Goal: Use online tool/utility: Utilize a website feature to perform a specific function

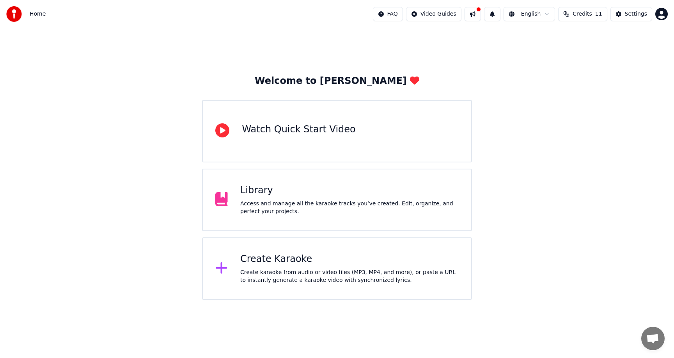
click at [666, 14] on html "Home FAQ Video Guides English Credits 11 Settings Welcome to Youka Watch Quick …" at bounding box center [337, 149] width 674 height 299
click at [345, 267] on div "Create Karaoke Create karaoke from audio or video files (MP3, MP4, and more), o…" at bounding box center [349, 268] width 218 height 31
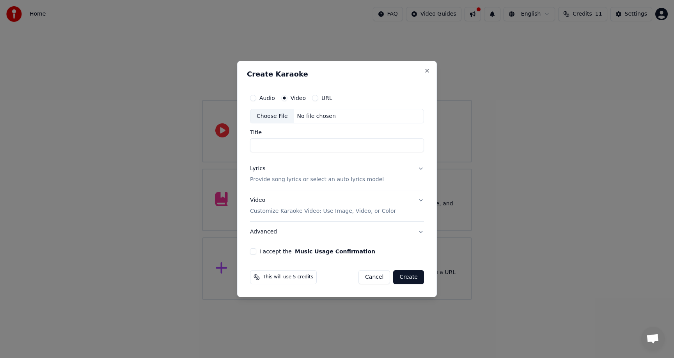
click at [274, 118] on div "Choose File" at bounding box center [272, 116] width 44 height 14
type input "**********"
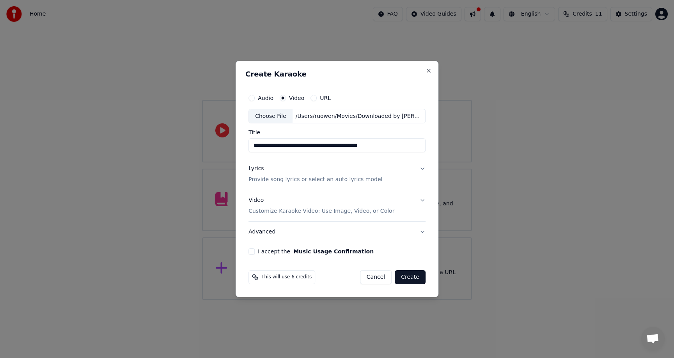
click at [306, 179] on p "Provide song lyrics or select an auto lyrics model" at bounding box center [315, 180] width 134 height 8
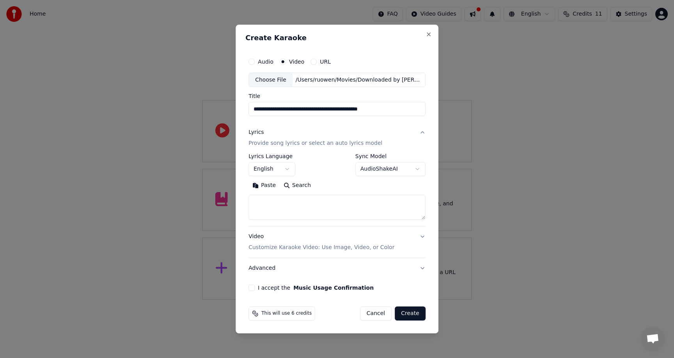
click at [287, 198] on textarea at bounding box center [336, 207] width 177 height 25
paste textarea "**********"
type textarea "**********"
click at [296, 247] on p "Customize Karaoke Video: Use Image, Video, or Color" at bounding box center [321, 247] width 146 height 8
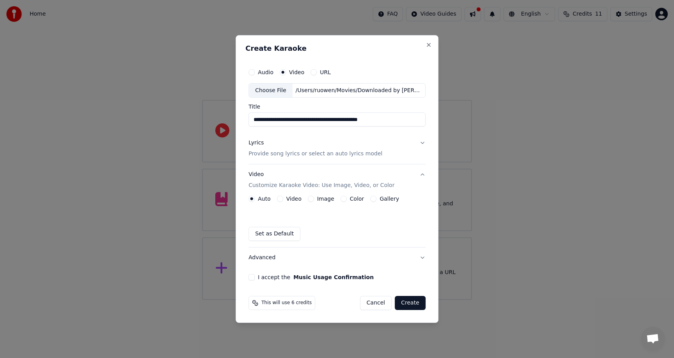
click at [281, 198] on button "Video" at bounding box center [280, 198] width 6 height 6
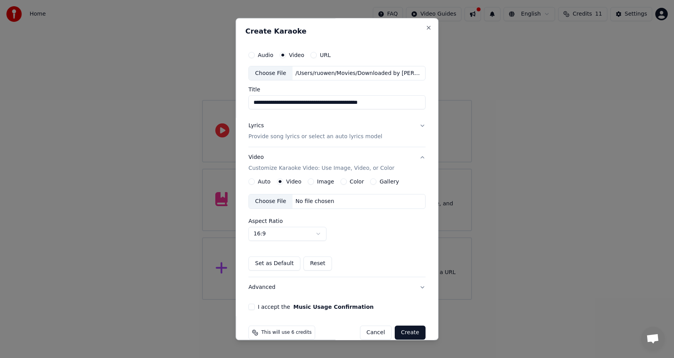
click at [269, 200] on div "Choose File" at bounding box center [271, 202] width 44 height 14
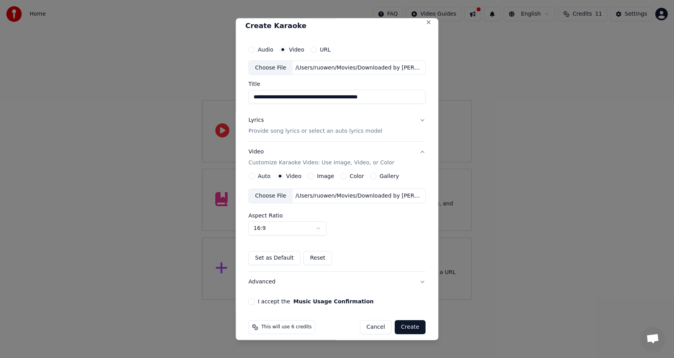
scroll to position [12, 0]
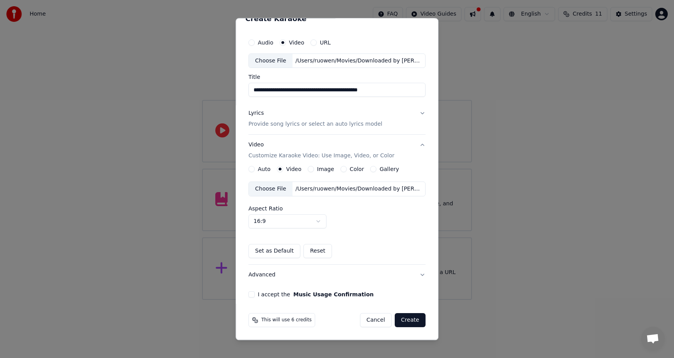
click at [251, 294] on button "I accept the Music Usage Confirmation" at bounding box center [251, 294] width 6 height 6
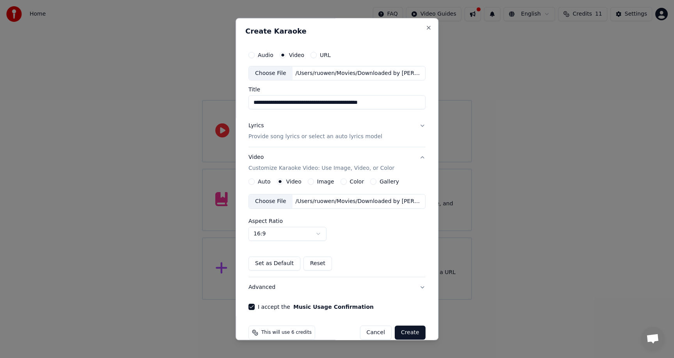
click at [408, 332] on button "Create" at bounding box center [410, 333] width 31 height 14
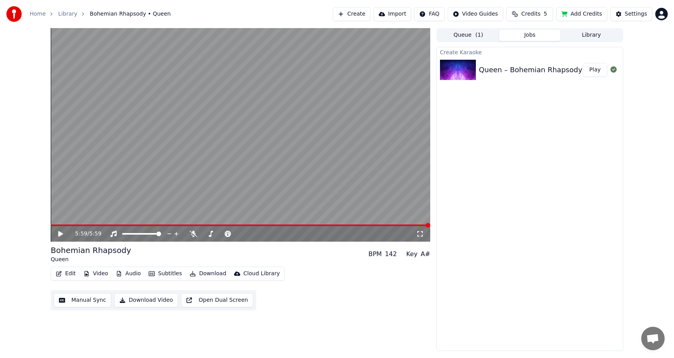
click at [59, 232] on icon at bounding box center [60, 233] width 5 height 5
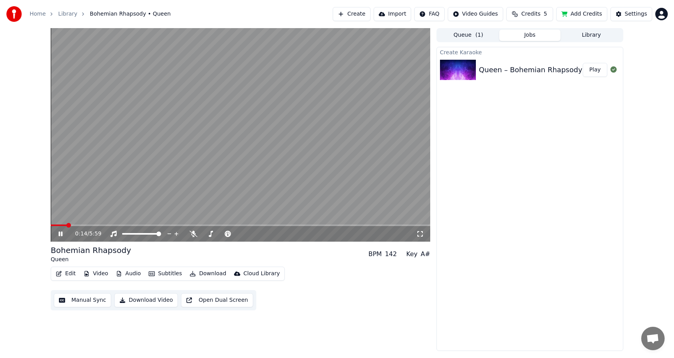
click at [592, 68] on button "Play" at bounding box center [595, 70] width 25 height 14
click at [210, 129] on video at bounding box center [240, 134] width 379 height 213
click at [61, 234] on icon at bounding box center [60, 233] width 5 height 5
click at [61, 234] on icon at bounding box center [60, 233] width 4 height 5
click at [61, 234] on icon at bounding box center [60, 233] width 5 height 5
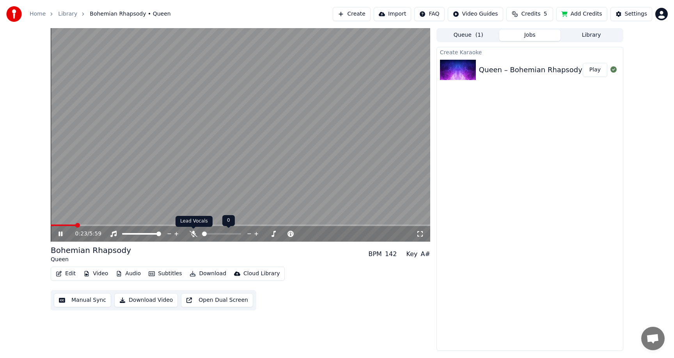
click at [193, 234] on icon at bounding box center [194, 233] width 8 height 6
click at [193, 233] on icon at bounding box center [193, 233] width 4 height 6
click at [51, 227] on span at bounding box center [53, 225] width 5 height 5
click at [190, 234] on icon at bounding box center [194, 233] width 8 height 6
click at [148, 301] on button "Download Video" at bounding box center [146, 300] width 64 height 14
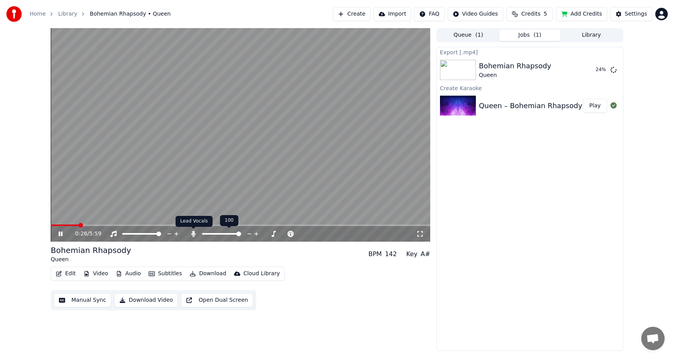
click at [195, 233] on icon at bounding box center [193, 233] width 4 height 6
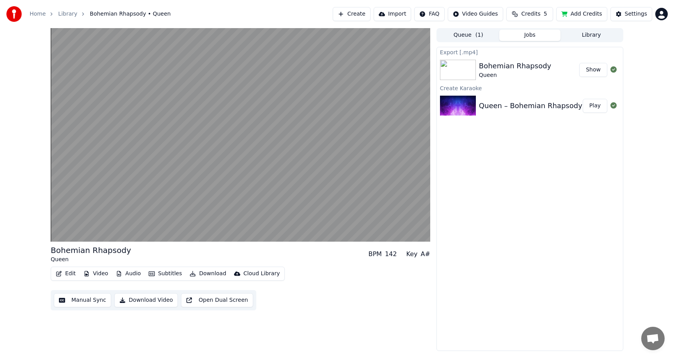
click at [591, 71] on button "Show" at bounding box center [593, 70] width 28 height 14
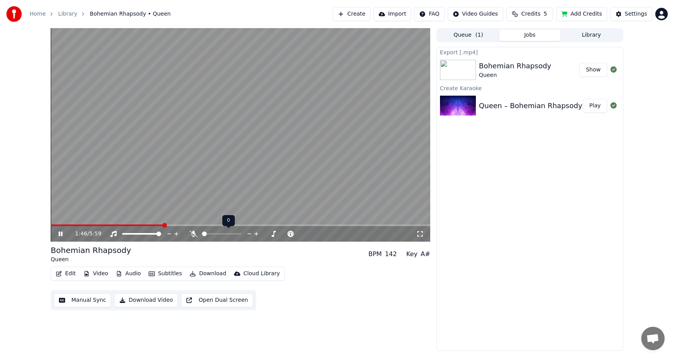
click at [196, 230] on div at bounding box center [225, 234] width 71 height 8
click at [193, 234] on icon at bounding box center [194, 233] width 8 height 6
click at [193, 234] on icon at bounding box center [193, 233] width 4 height 6
